Goal: Task Accomplishment & Management: Manage account settings

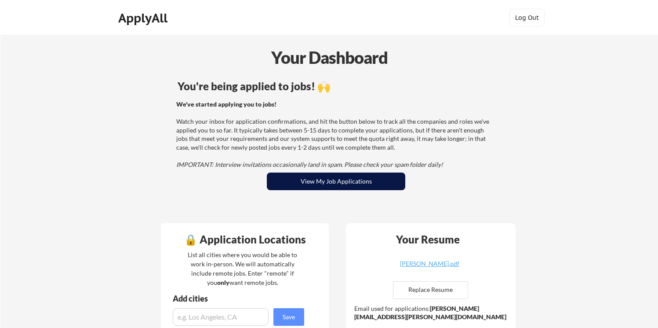
click at [351, 185] on button "View My Job Applications" at bounding box center [336, 181] width 138 height 18
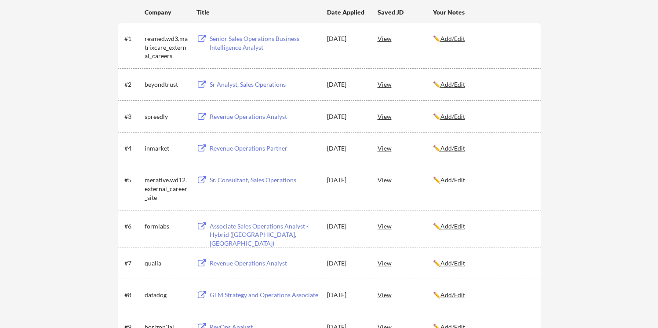
scroll to position [149, 0]
click at [238, 148] on div "Revenue Operations Partner" at bounding box center [264, 147] width 109 height 9
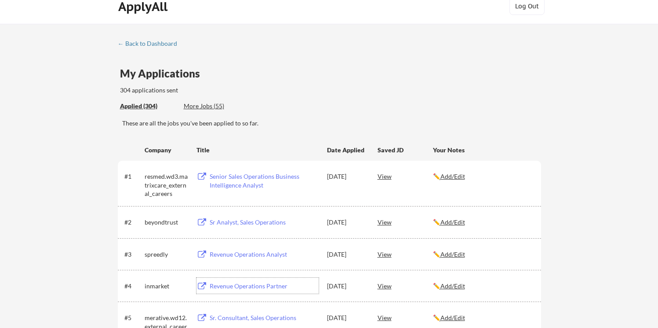
scroll to position [0, 0]
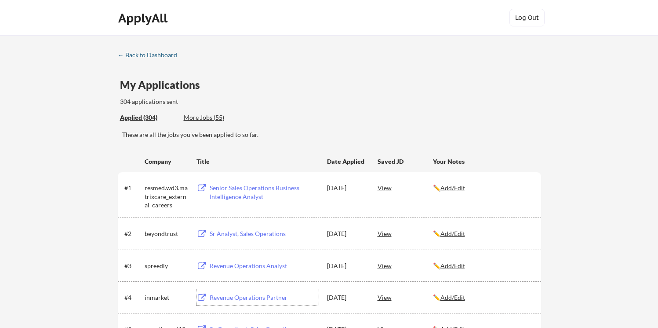
click at [164, 52] on div "← Back to Dashboard" at bounding box center [151, 55] width 66 height 6
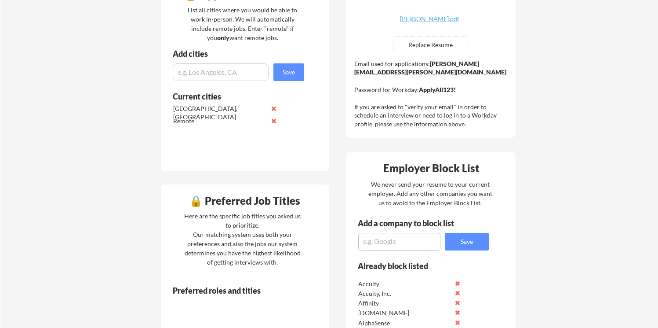
scroll to position [350, 0]
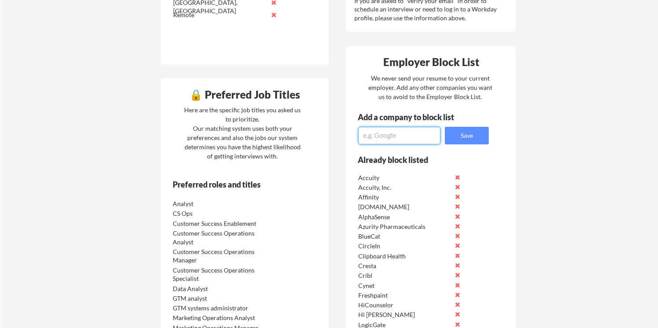
click at [415, 134] on textarea at bounding box center [399, 136] width 82 height 18
type textarea "Freshpaint"
click at [465, 140] on button "Save" at bounding box center [467, 136] width 44 height 18
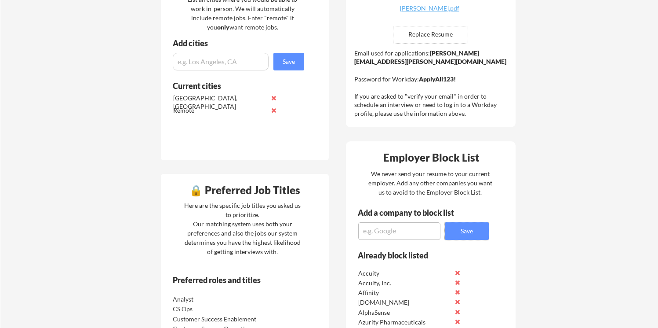
scroll to position [0, 0]
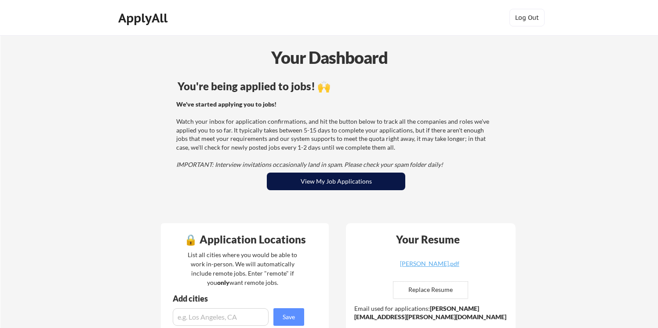
click at [313, 176] on button "View My Job Applications" at bounding box center [336, 181] width 138 height 18
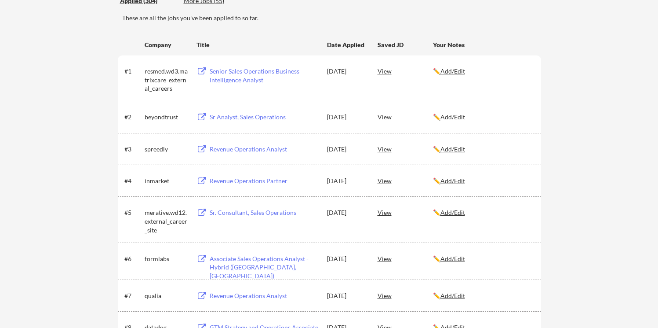
scroll to position [119, 0]
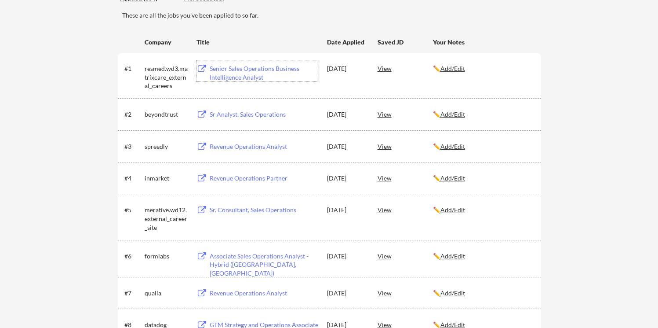
click at [253, 66] on div "Senior Sales Operations Business Intelligence Analyst" at bounding box center [264, 72] width 109 height 17
